Goal: Task Accomplishment & Management: Use online tool/utility

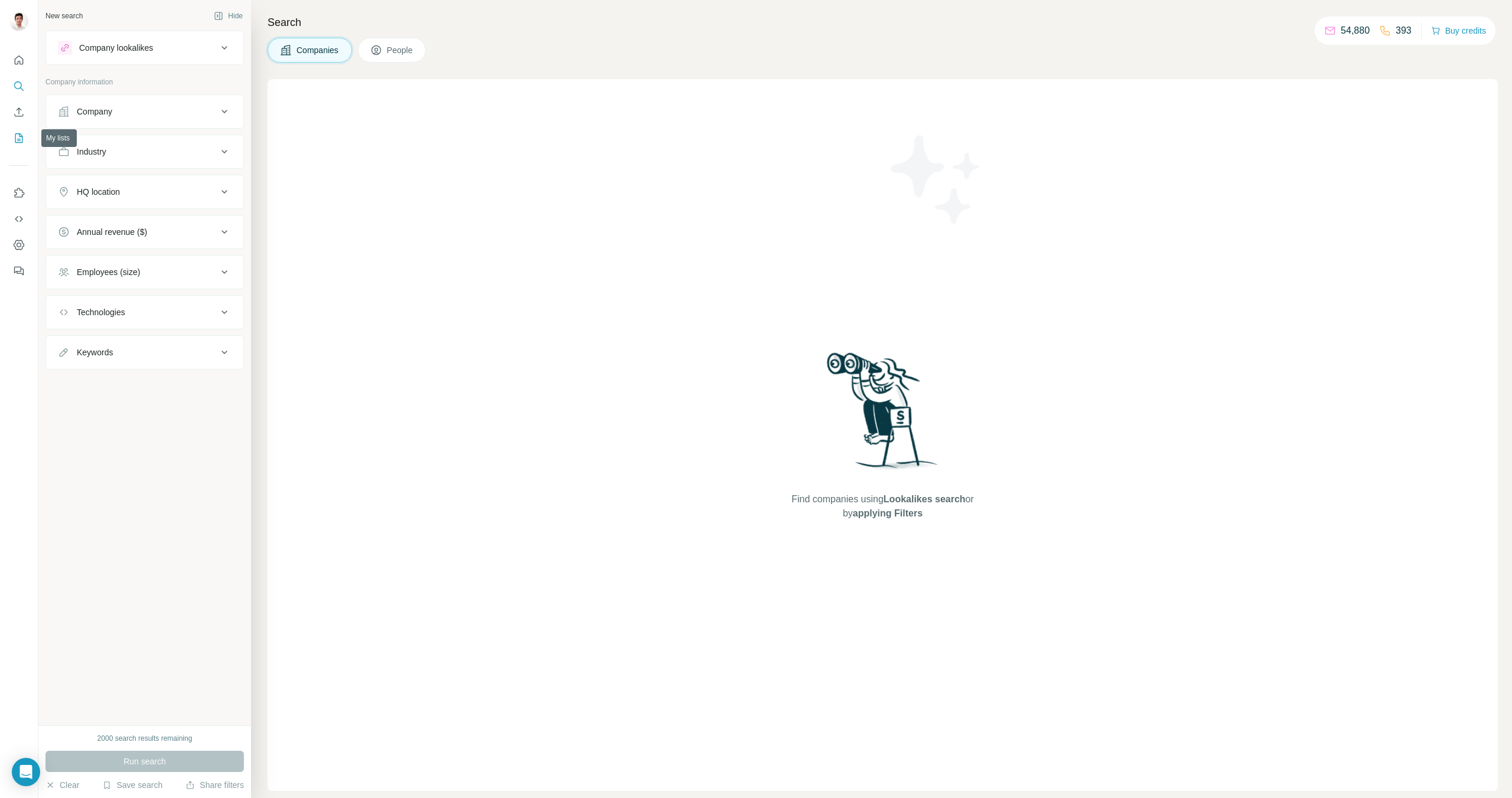
click at [19, 138] on icon "My lists" at bounding box center [19, 138] width 12 height 12
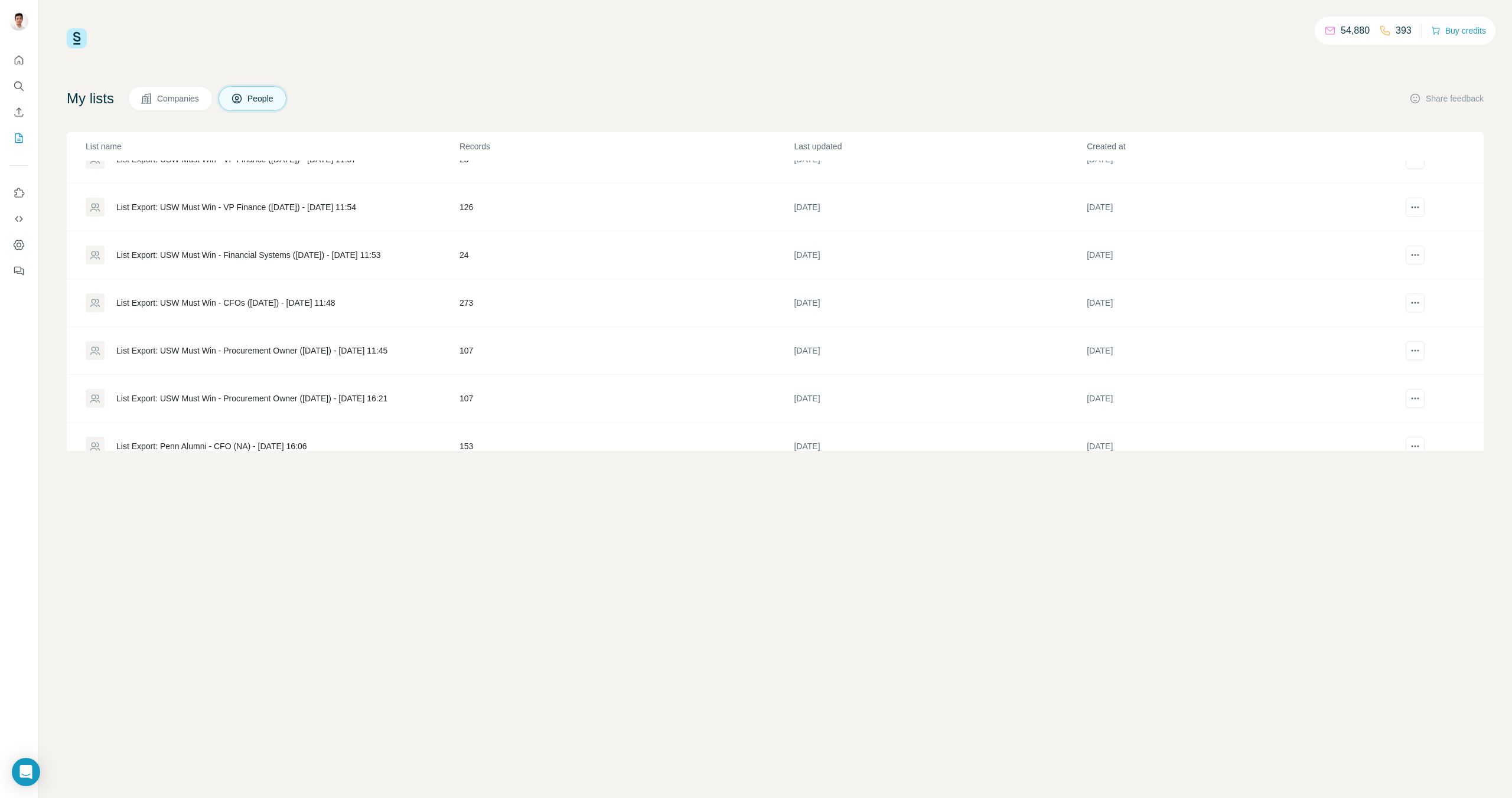
scroll to position [324, 0]
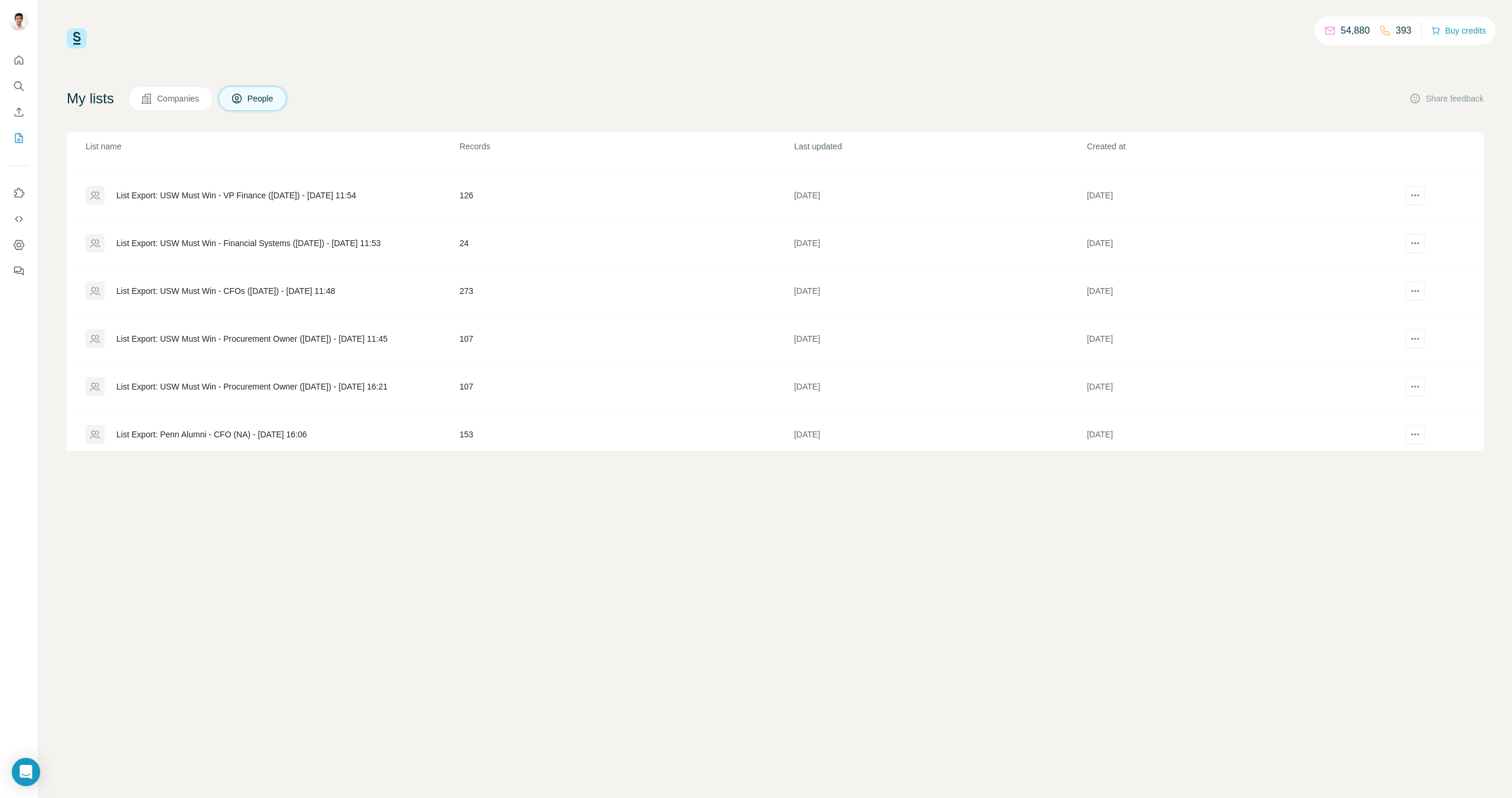
click at [247, 349] on td "List Export: USW Must Win - Procurement Owner ([DATE]) - [DATE] 11:45" at bounding box center [263, 339] width 392 height 48
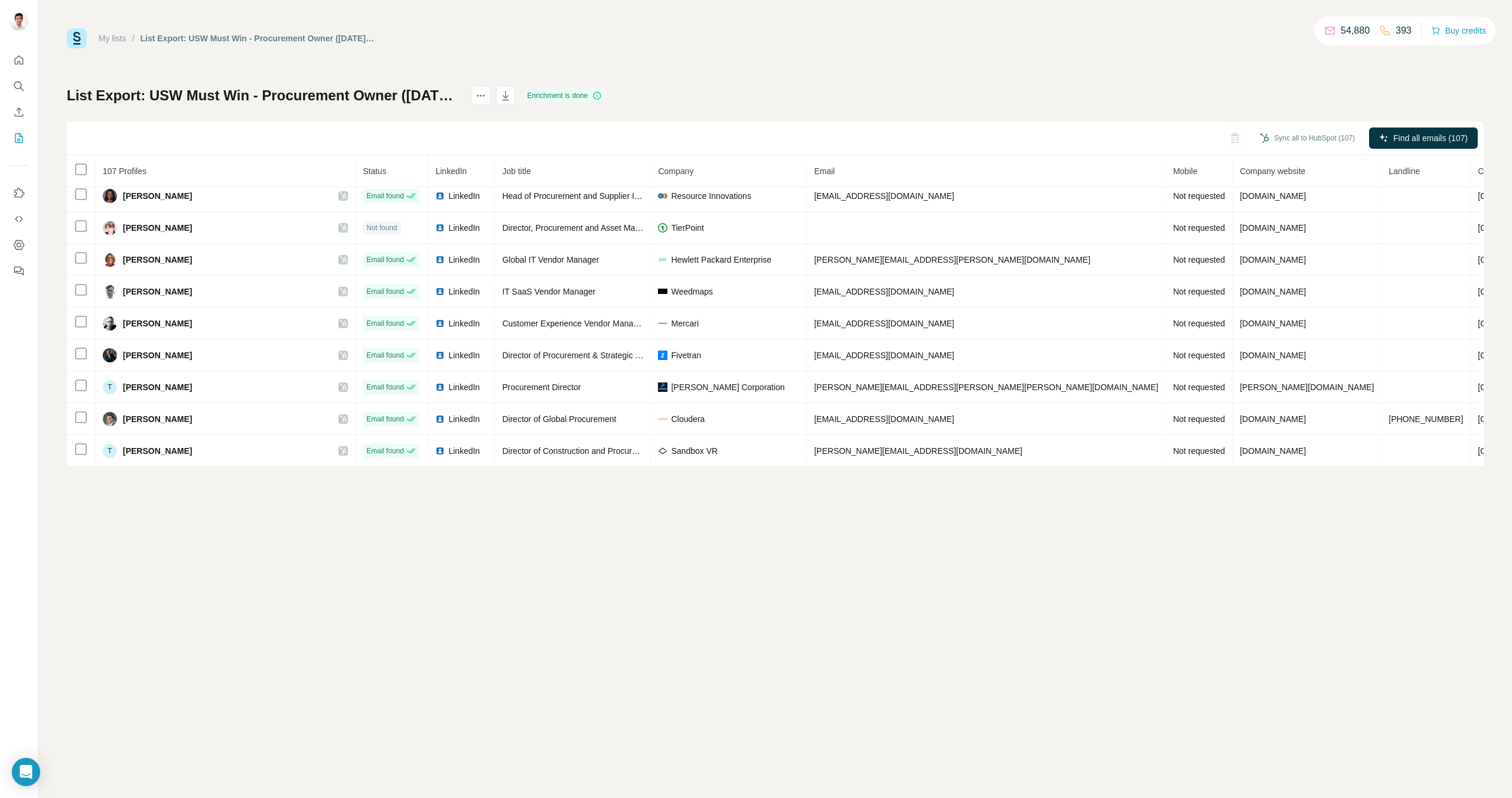
scroll to position [2391, 0]
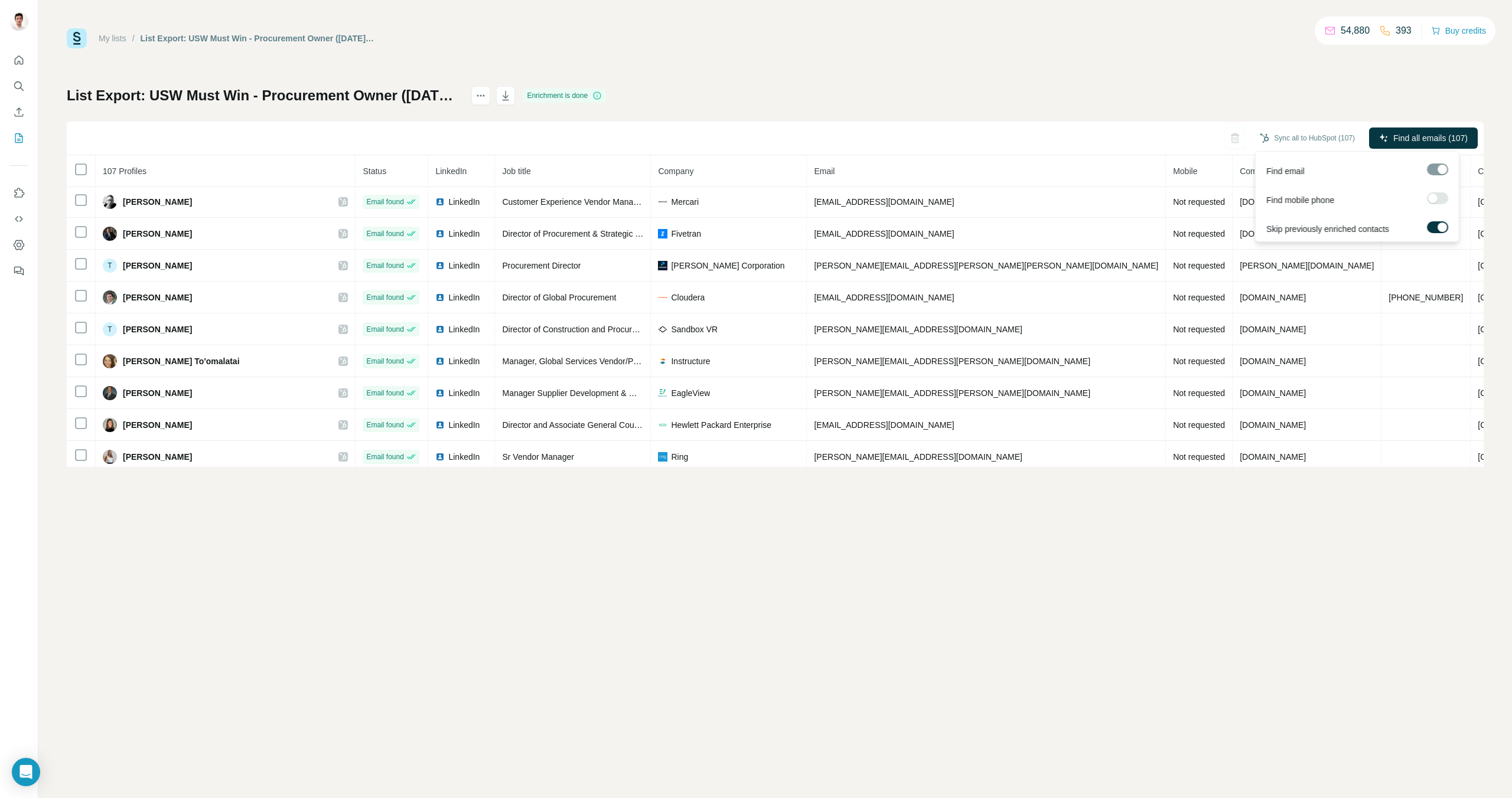
click at [1439, 169] on div at bounding box center [1437, 169] width 21 height 12
click at [1436, 203] on label at bounding box center [1437, 199] width 21 height 12
click at [1383, 136] on span "Find all emails & mobiles (107)" at bounding box center [1410, 138] width 113 height 12
